Goal: Feedback & Contribution: Submit feedback/report problem

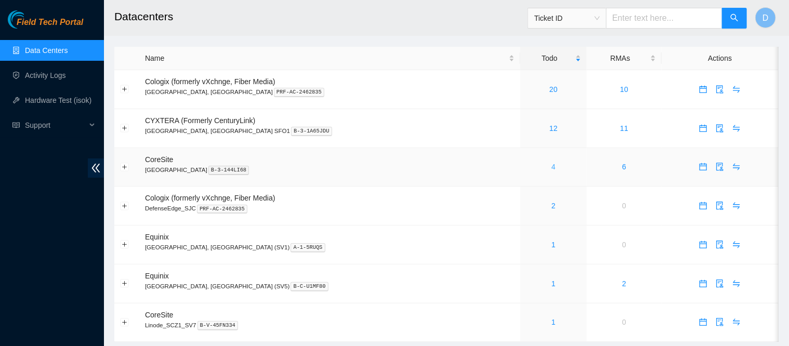
click at [552, 168] on link "4" at bounding box center [554, 167] width 4 height 8
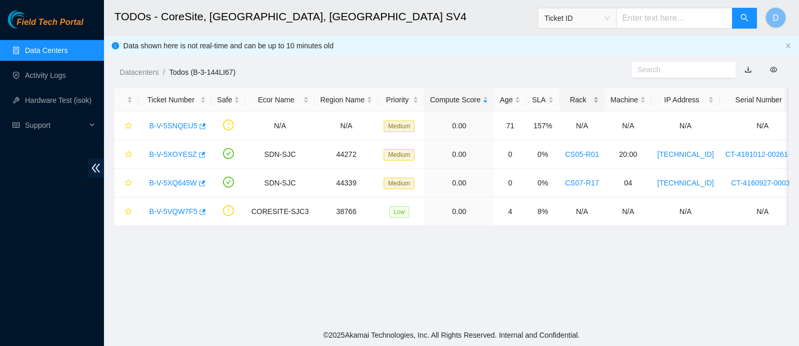
click at [565, 100] on div "Rack" at bounding box center [582, 99] width 34 height 11
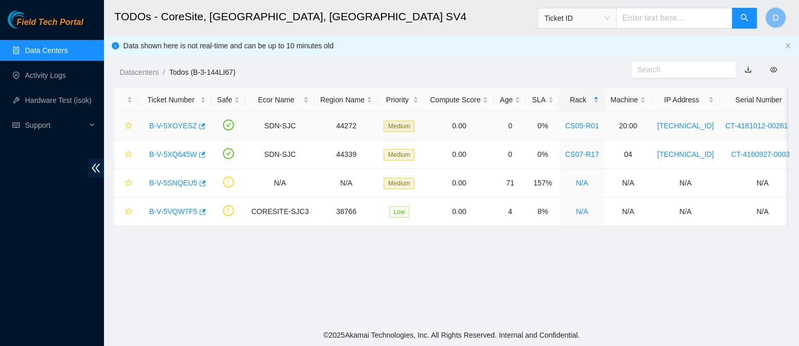
click at [171, 124] on link "B-V-5XOYESZ" at bounding box center [173, 126] width 48 height 8
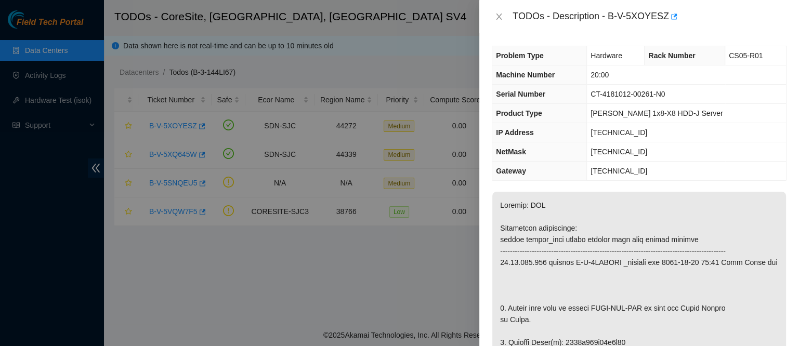
click at [500, 11] on div "TODOs - Description - B-V-5XOYESZ" at bounding box center [639, 16] width 295 height 17
click at [495, 19] on icon "close" at bounding box center [499, 16] width 8 height 8
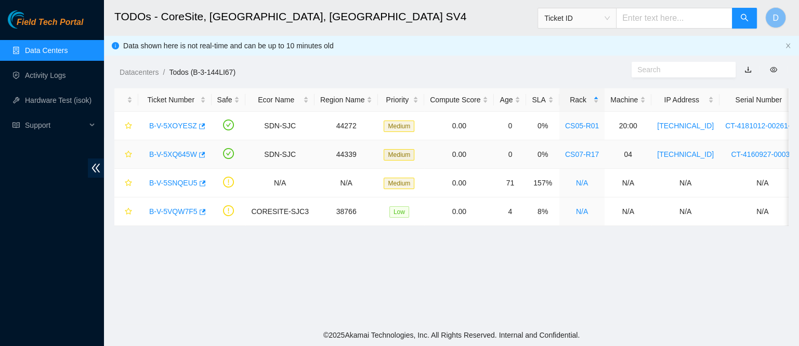
click at [171, 154] on link "B-V-5XQ645W" at bounding box center [173, 154] width 48 height 8
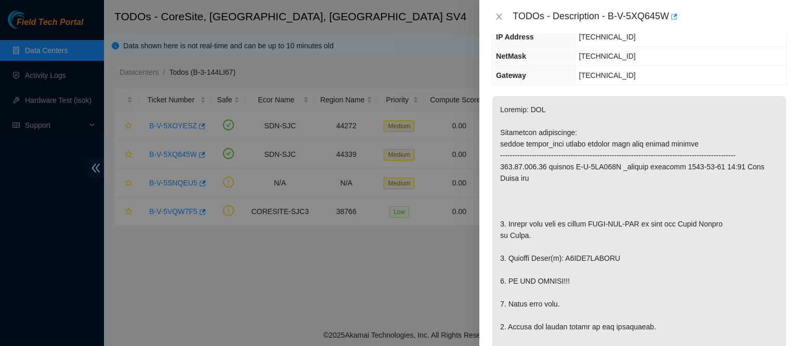
scroll to position [109, 0]
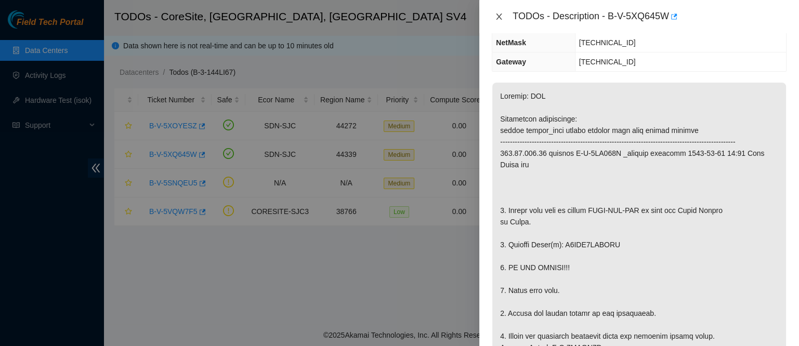
click at [498, 20] on icon "close" at bounding box center [499, 16] width 8 height 8
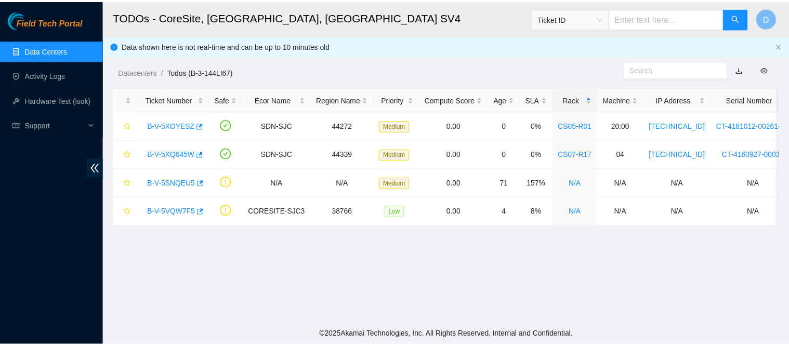
scroll to position [155, 0]
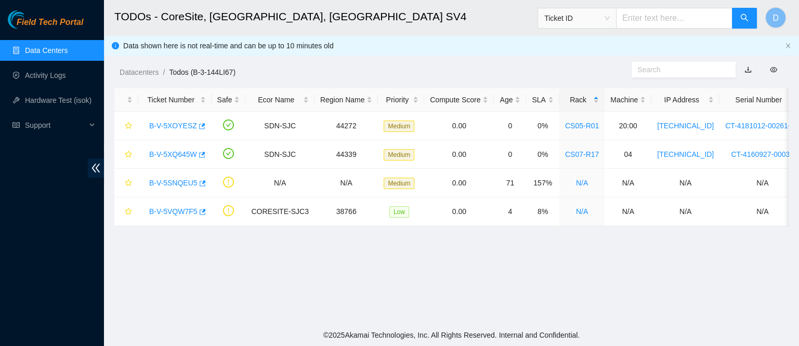
click at [25, 46] on link "Data Centers" at bounding box center [46, 50] width 43 height 8
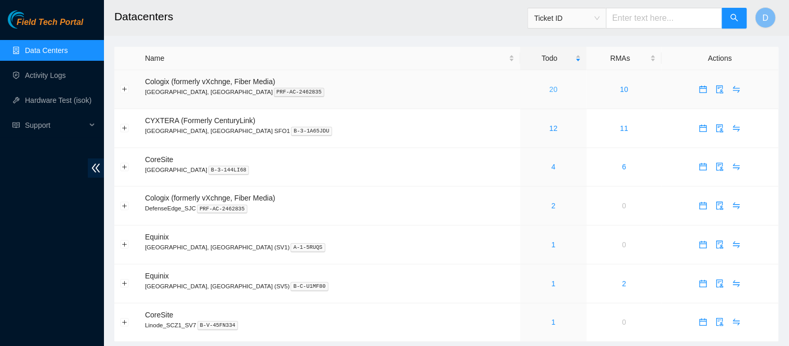
click at [550, 89] on link "20" at bounding box center [554, 89] width 8 height 8
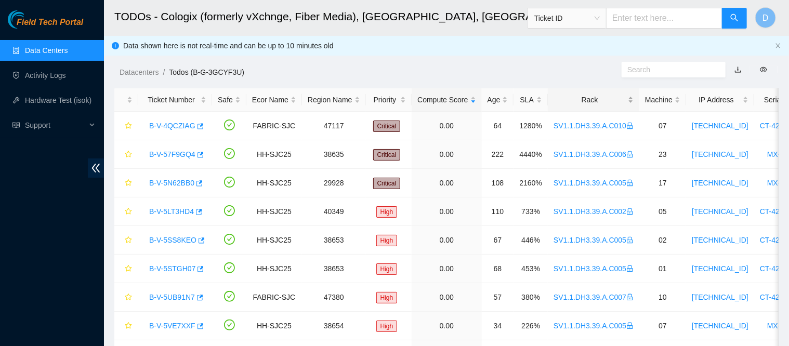
click at [574, 103] on div "Rack" at bounding box center [594, 99] width 80 height 11
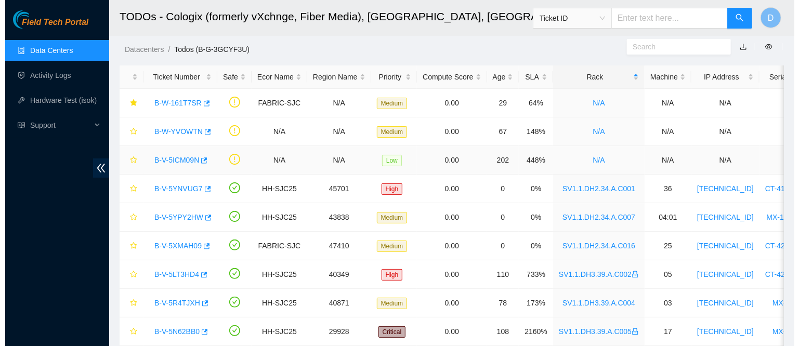
scroll to position [24, 0]
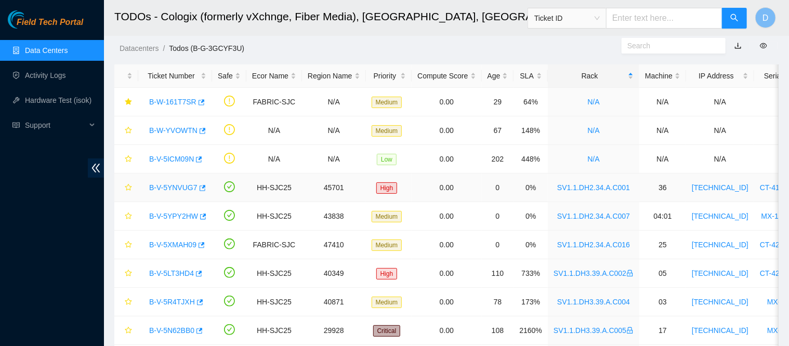
click at [176, 188] on link "B-V-5YNVUG7" at bounding box center [173, 188] width 48 height 8
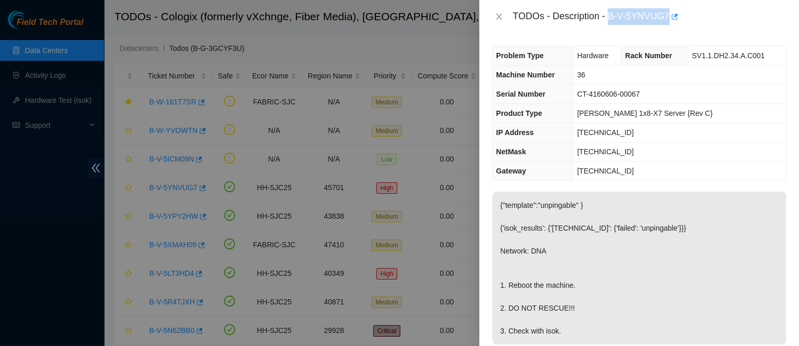
drag, startPoint x: 641, startPoint y: 20, endPoint x: 734, endPoint y: 24, distance: 93.7
click at [734, 24] on div "TODOs - Description - B-V-5YNVUG7" at bounding box center [650, 16] width 274 height 17
copy div "B-V-5YNVUG7"
click at [502, 18] on icon "close" at bounding box center [499, 16] width 8 height 8
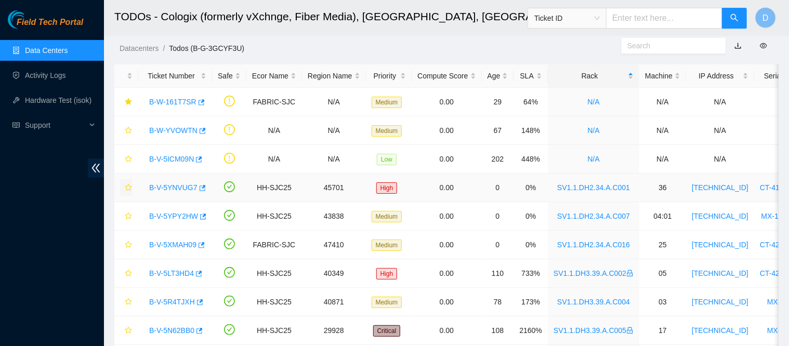
click at [127, 186] on icon "star" at bounding box center [128, 187] width 7 height 7
click at [163, 219] on link "B-V-5YPY2HW" at bounding box center [173, 216] width 49 height 8
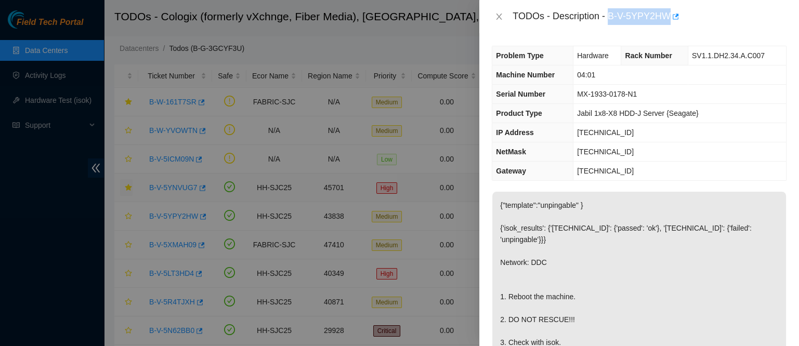
drag, startPoint x: 640, startPoint y: 17, endPoint x: 722, endPoint y: 21, distance: 81.7
click at [722, 21] on div "TODOs - Description - B-V-5YPY2HW" at bounding box center [650, 16] width 274 height 17
copy div "B-V-5YPY2HW"
click at [497, 16] on icon "close" at bounding box center [499, 16] width 8 height 8
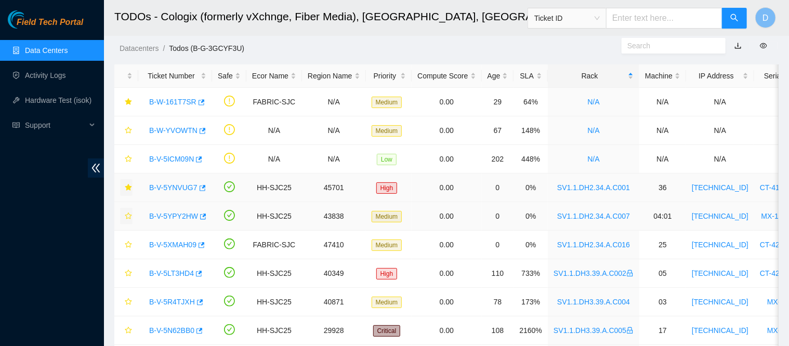
click at [131, 213] on icon "star" at bounding box center [128, 216] width 7 height 7
click at [161, 243] on link "B-V-5XMAH09" at bounding box center [172, 245] width 47 height 8
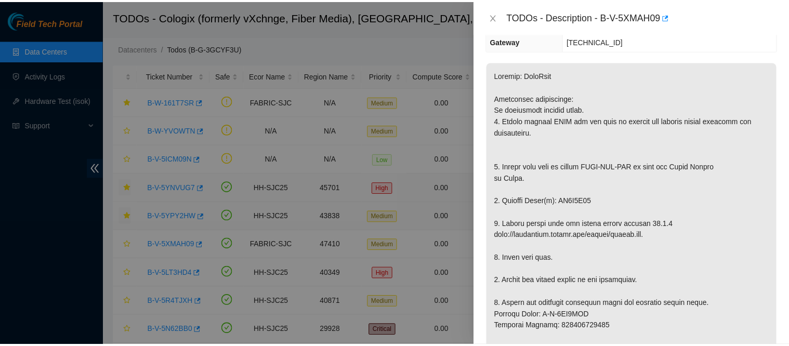
scroll to position [151, 0]
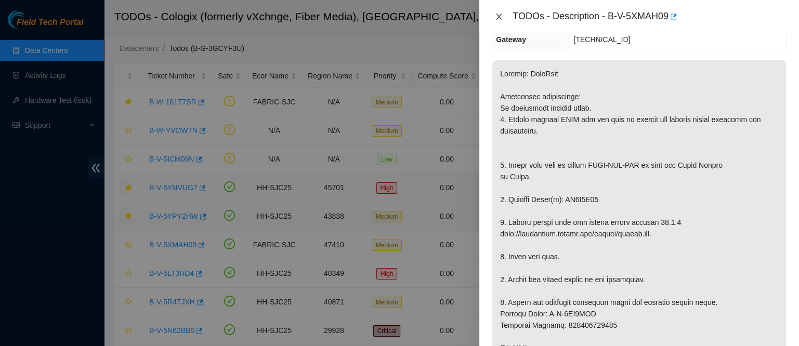
click at [499, 12] on icon "close" at bounding box center [499, 16] width 8 height 8
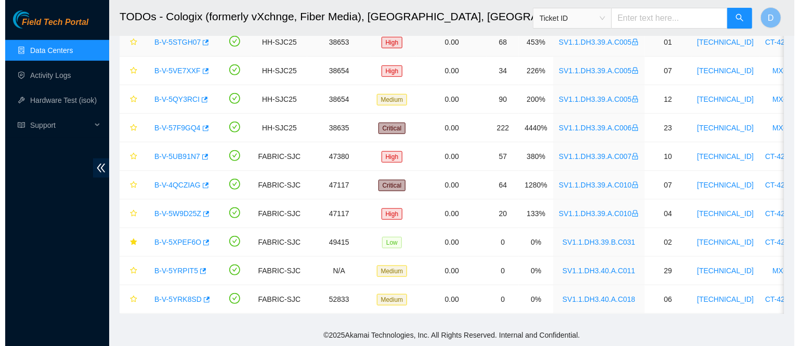
scroll to position [377, 0]
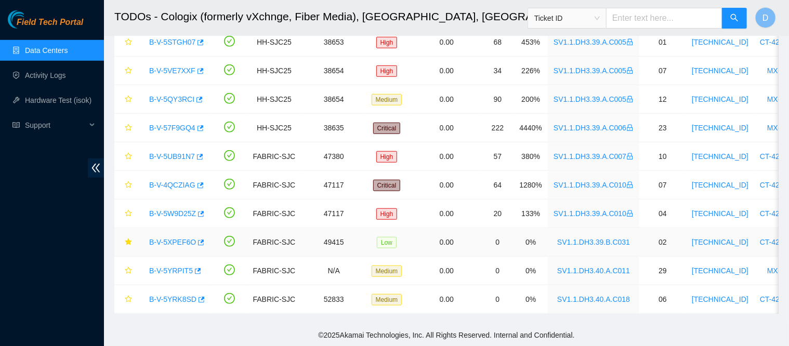
click at [158, 238] on link "B-V-5XPEF6O" at bounding box center [172, 242] width 47 height 8
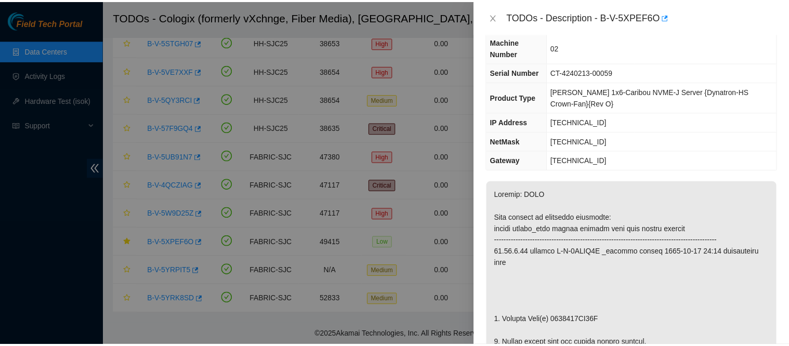
scroll to position [47, 0]
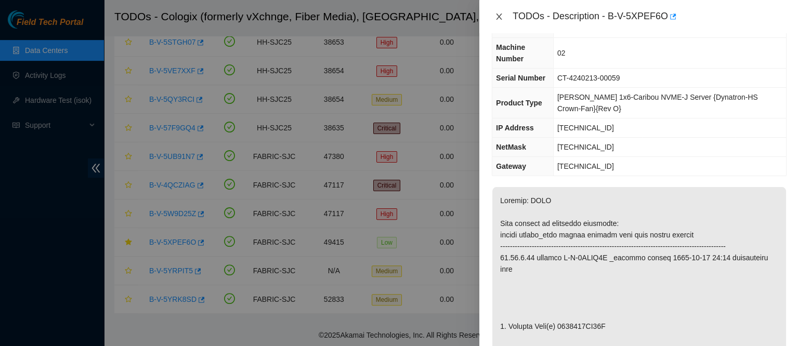
click at [503, 18] on icon "close" at bounding box center [499, 16] width 8 height 8
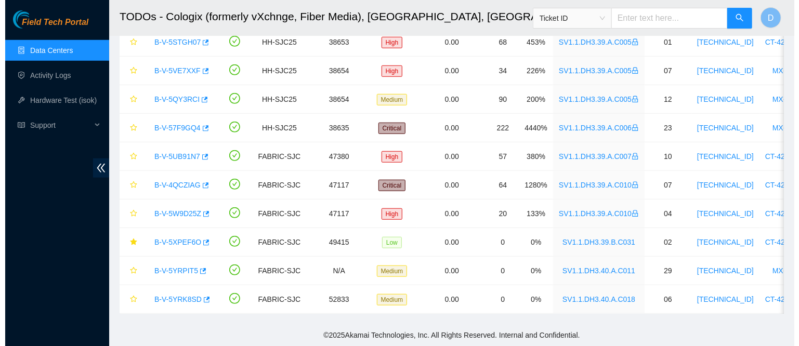
scroll to position [58, 0]
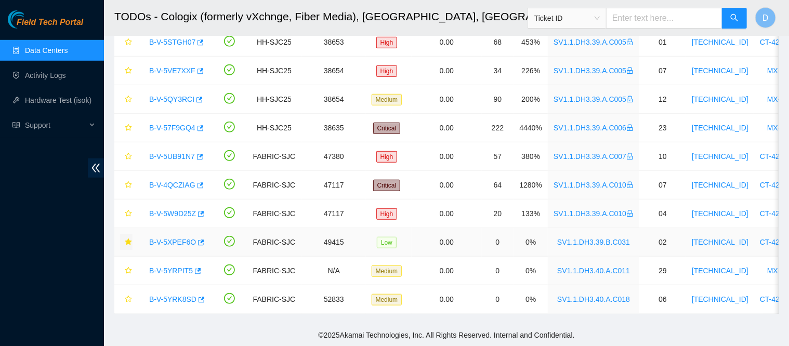
click at [130, 239] on icon "star" at bounding box center [128, 242] width 7 height 7
click at [171, 267] on link "B-V-5YRPIT5" at bounding box center [171, 271] width 44 height 8
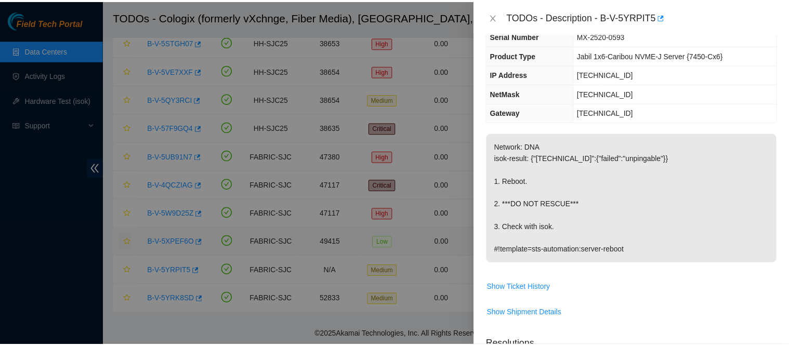
scroll to position [47, 0]
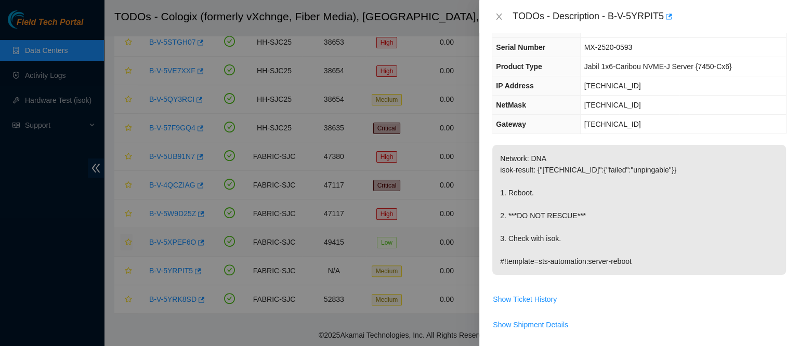
click at [646, 12] on div "TODOs - Description - B-V-5YRPIT5" at bounding box center [650, 16] width 274 height 17
drag, startPoint x: 641, startPoint y: 17, endPoint x: 723, endPoint y: 17, distance: 82.7
click at [723, 17] on div "TODOs - Description - B-V-5YRPIT5" at bounding box center [650, 16] width 274 height 17
copy div "B-V-5YRPIT5"
click at [497, 17] on icon "close" at bounding box center [499, 16] width 8 height 8
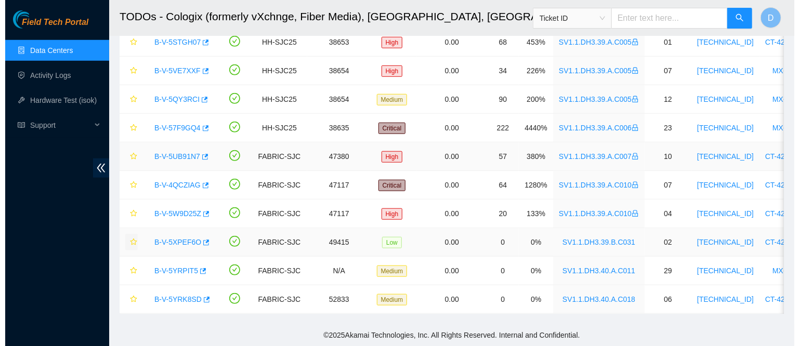
scroll to position [58, 0]
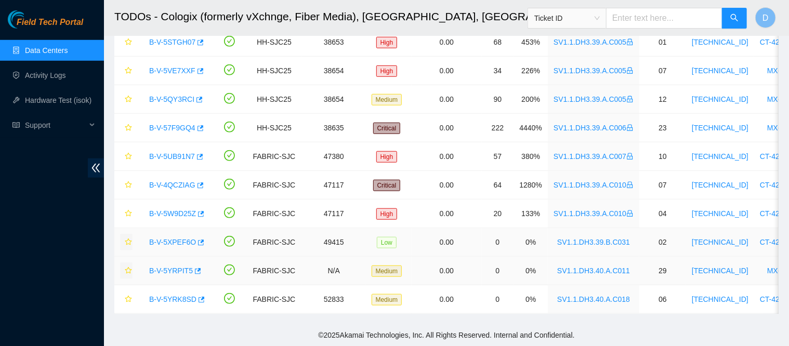
click at [126, 267] on icon "star" at bounding box center [128, 270] width 7 height 7
click at [167, 295] on link "B-V-5YRK8SD" at bounding box center [172, 299] width 47 height 8
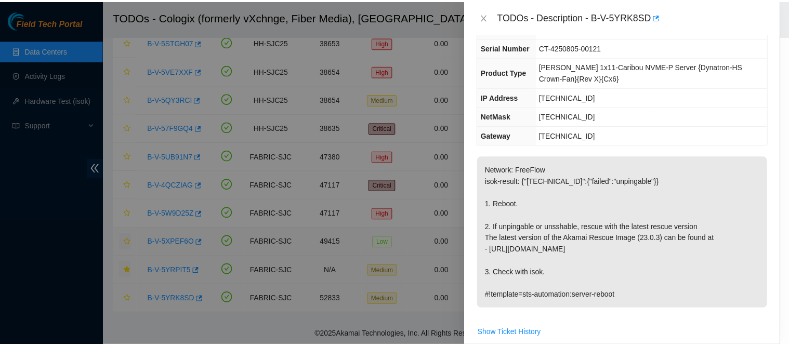
scroll to position [47, 0]
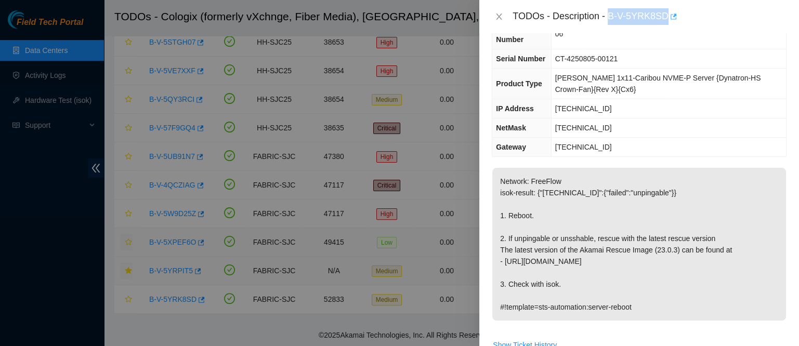
drag, startPoint x: 643, startPoint y: 10, endPoint x: 720, endPoint y: 13, distance: 77.0
click at [720, 13] on div "TODOs - Description - B-V-5YRK8SD" at bounding box center [650, 16] width 274 height 17
copy div "B-V-5YRK8SD"
click at [492, 17] on button "Close" at bounding box center [499, 17] width 15 height 10
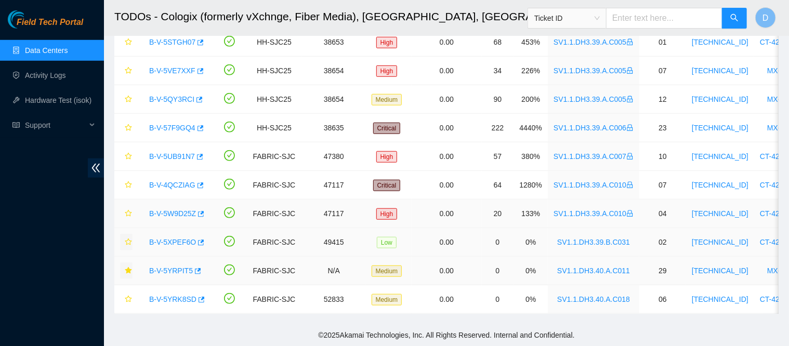
scroll to position [58, 0]
click at [125, 296] on icon "star" at bounding box center [128, 299] width 7 height 7
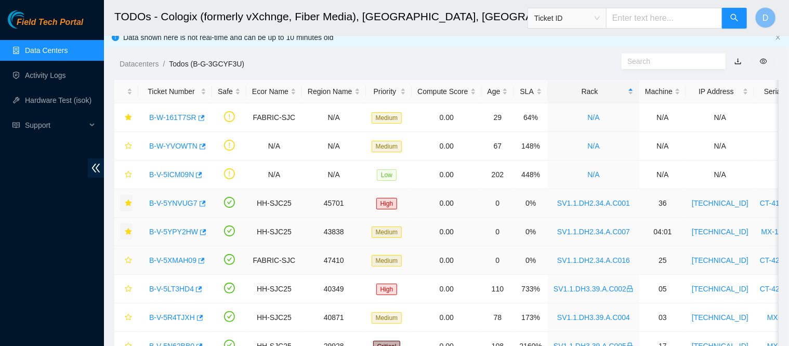
scroll to position [5, 0]
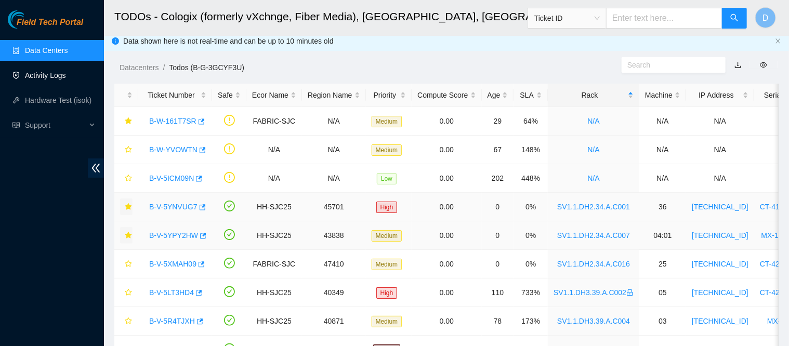
click at [49, 73] on link "Activity Logs" at bounding box center [45, 75] width 41 height 8
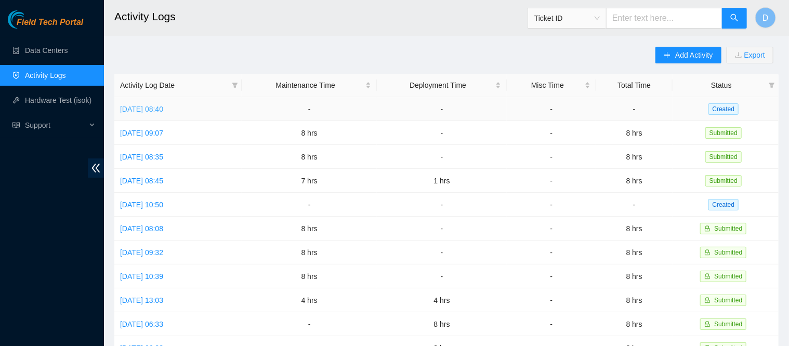
click at [146, 110] on link "[DATE] 08:40" at bounding box center [141, 109] width 43 height 8
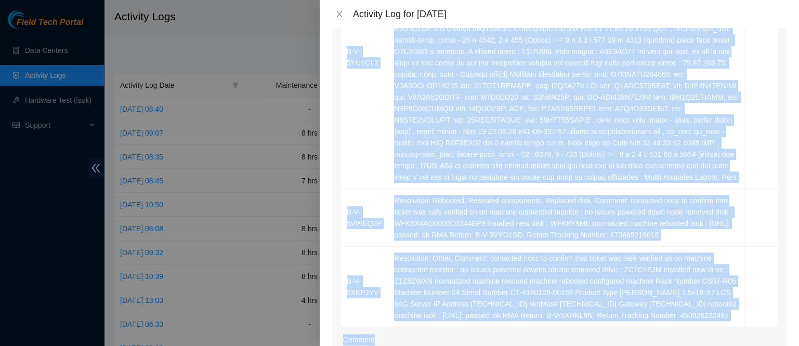
scroll to position [624, 0]
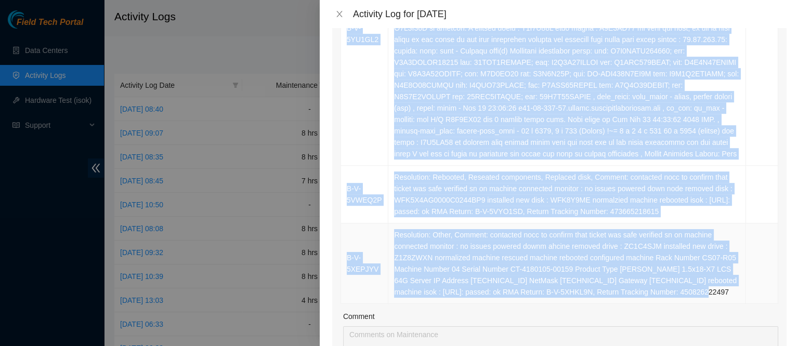
drag, startPoint x: 344, startPoint y: 73, endPoint x: 707, endPoint y: 281, distance: 418.1
copy tbody "B-V-5YK0KU3 Resolution: Rebooted, Reseated components, Rescued, Comment: contac…"
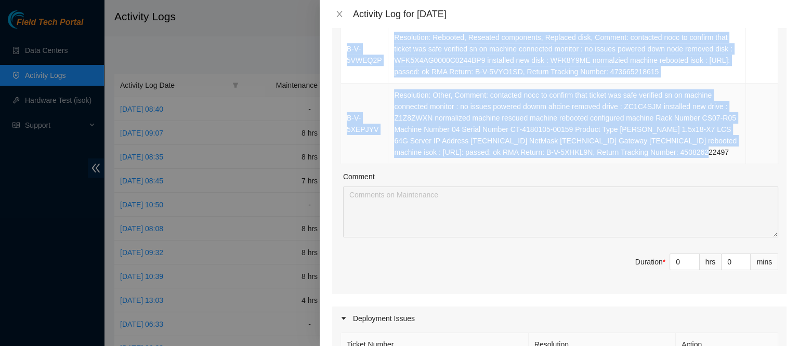
scroll to position [772, 0]
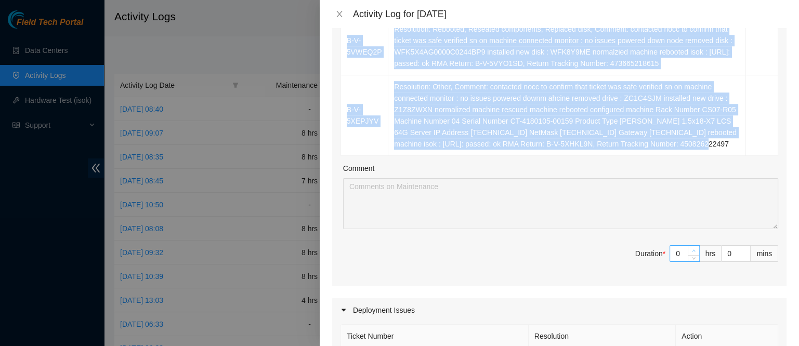
click at [691, 248] on span "up" at bounding box center [694, 251] width 6 height 6
type input "1"
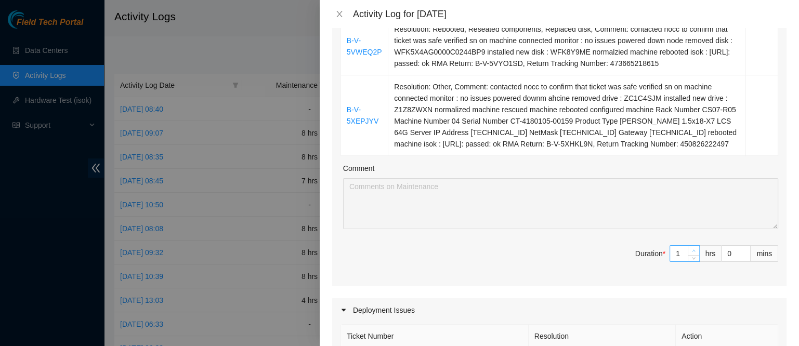
type input "2"
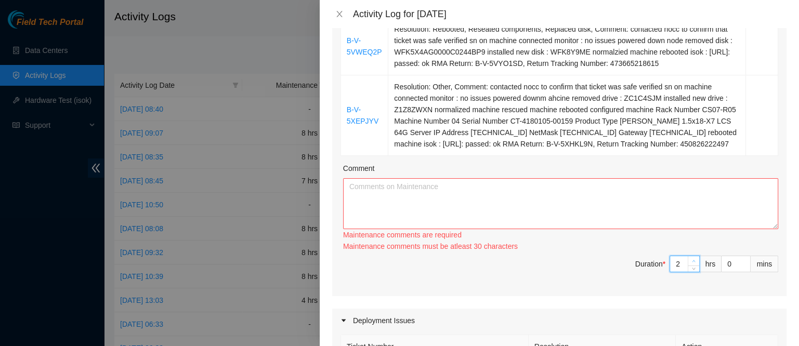
click at [691, 258] on span "up" at bounding box center [694, 261] width 6 height 6
type input "3"
click at [691, 258] on span "up" at bounding box center [694, 261] width 6 height 6
type input "4"
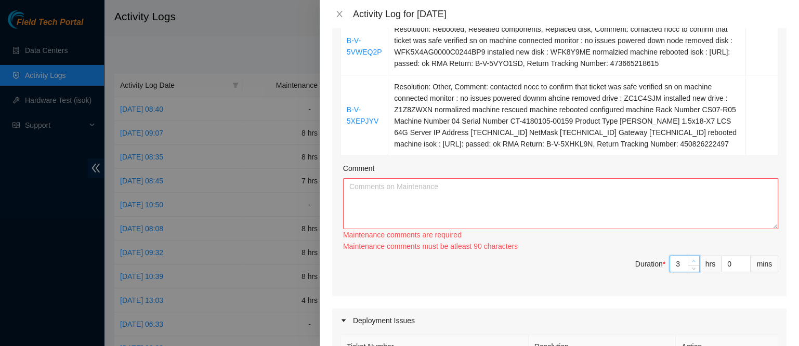
type input "4"
click at [688, 256] on span "Increase Value" at bounding box center [693, 260] width 11 height 9
type input "5"
click at [688, 256] on span "Increase Value" at bounding box center [693, 260] width 11 height 9
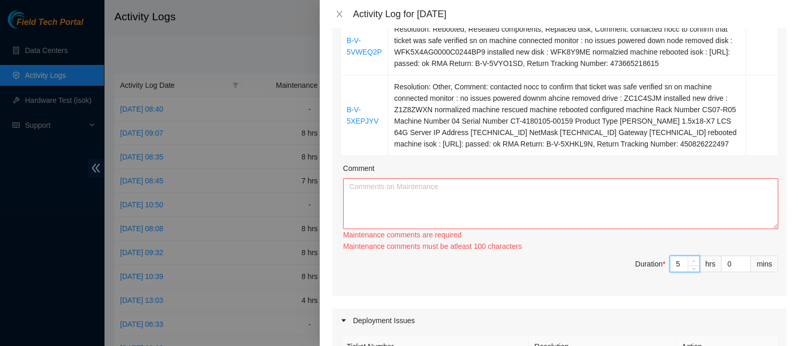
type input "6"
click at [688, 256] on span "Increase Value" at bounding box center [693, 260] width 11 height 9
type input "7"
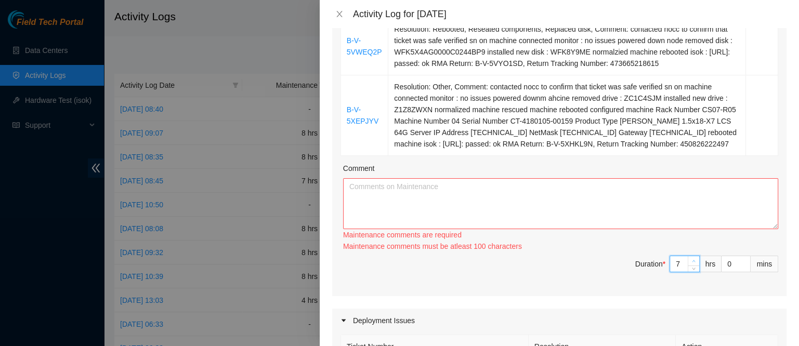
click at [688, 256] on span "Increase Value" at bounding box center [693, 260] width 11 height 9
type input "8"
click at [688, 256] on span "Increase Value" at bounding box center [693, 260] width 11 height 9
click at [609, 212] on textarea "Comment" at bounding box center [560, 203] width 435 height 51
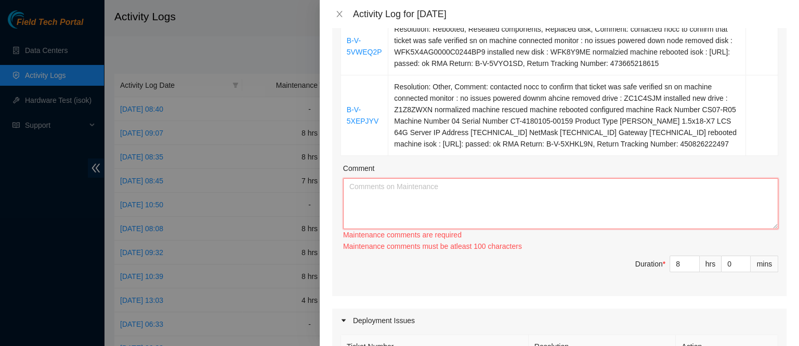
paste textarea "B-V-5YK0KU3 Resolution: Rebooted, Reseated components, Rescued, Comment: contac…"
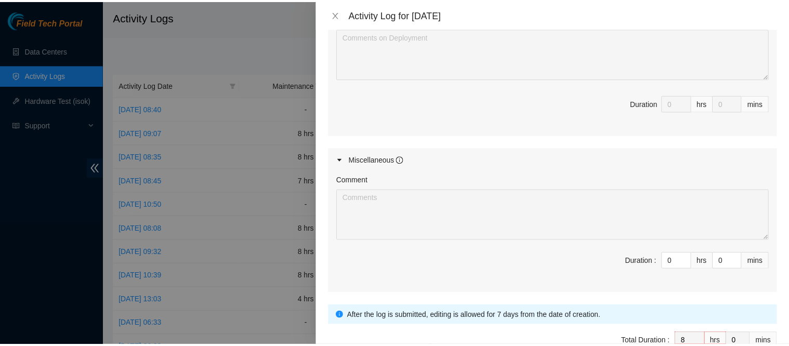
scroll to position [1184, 0]
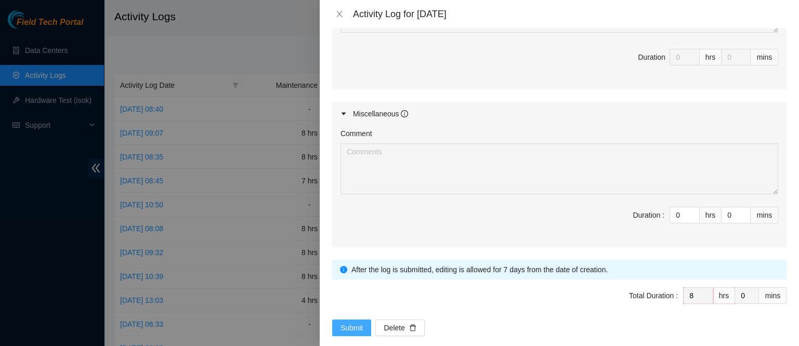
type textarea "B-V-5YK0KU3 Resolution: Rebooted, Reseated components, Rescued, Comment: contac…"
click at [338, 320] on button "Submit" at bounding box center [352, 328] width 40 height 17
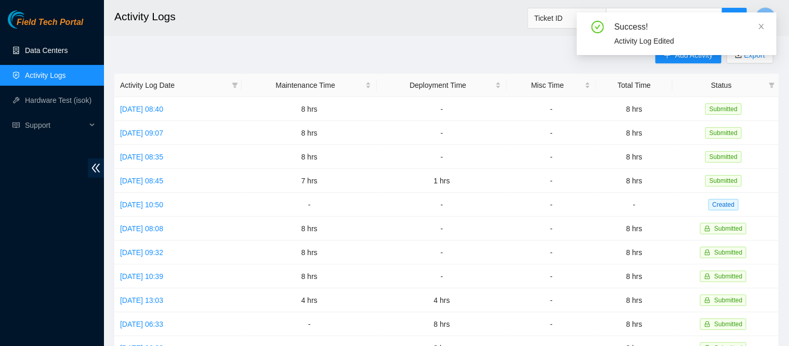
click at [48, 46] on link "Data Centers" at bounding box center [46, 50] width 43 height 8
